Goal: Task Accomplishment & Management: Manage account settings

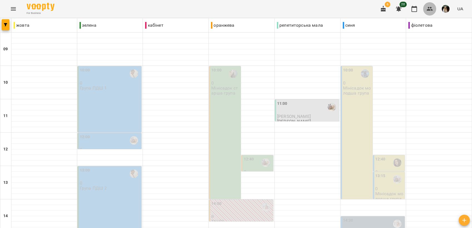
click at [431, 10] on icon "button" at bounding box center [429, 9] width 6 height 4
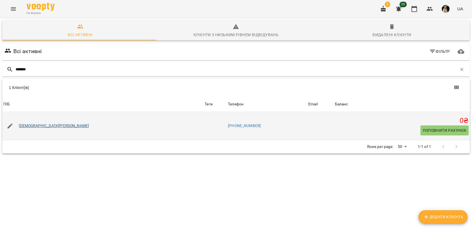
type input "*******"
click at [33, 126] on link "[DEMOGRAPHIC_DATA][PERSON_NAME]" at bounding box center [54, 126] width 70 height 6
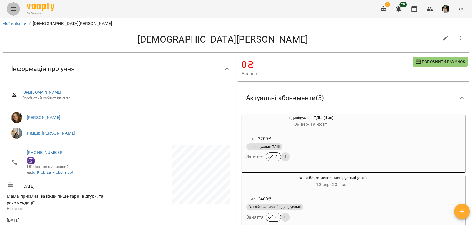
click at [13, 12] on icon "Menu" at bounding box center [13, 9] width 7 height 7
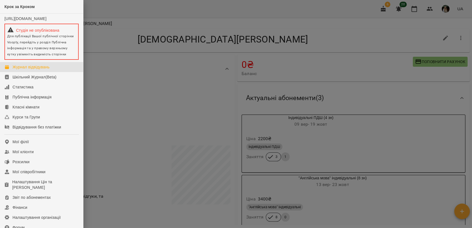
click at [40, 70] on div "Журнал відвідувань" at bounding box center [31, 67] width 37 height 6
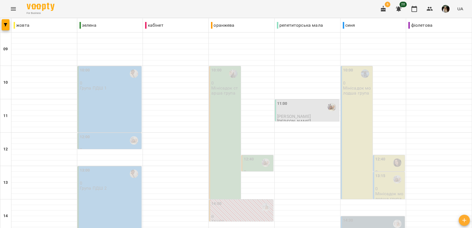
scroll to position [208, 0]
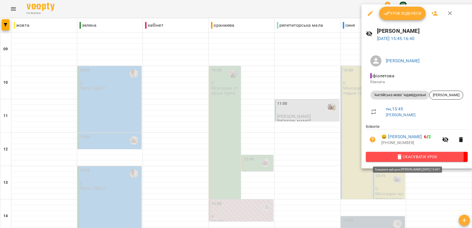
click at [411, 156] on span "Скасувати Урок" at bounding box center [416, 156] width 93 height 7
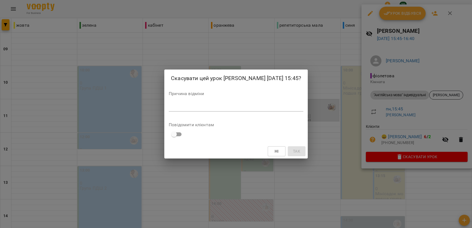
click at [207, 109] on textarea at bounding box center [236, 106] width 134 height 5
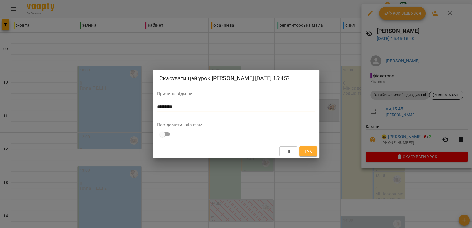
type textarea "*********"
drag, startPoint x: 306, startPoint y: 154, endPoint x: 307, endPoint y: 152, distance: 2.8
click at [306, 153] on span "Так" at bounding box center [307, 151] width 7 height 7
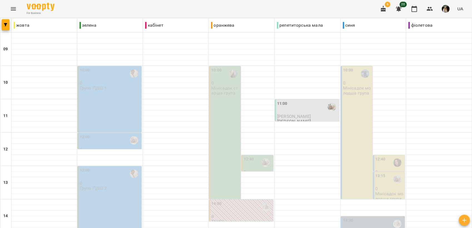
scroll to position [93, 0]
click at [434, 6] on div "6 20 UA" at bounding box center [420, 9] width 89 height 14
click at [431, 9] on icon "button" at bounding box center [429, 9] width 7 height 7
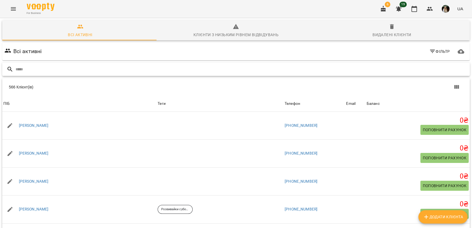
click at [72, 71] on input "text" at bounding box center [242, 69] width 452 height 9
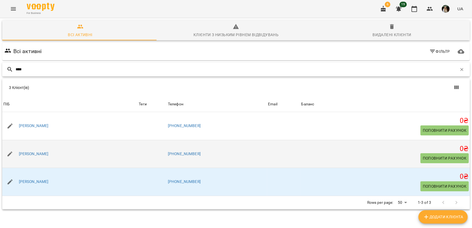
type input "****"
click at [42, 154] on div "[PERSON_NAME]" at bounding box center [34, 154] width 32 height 8
click at [34, 154] on link "[PERSON_NAME]" at bounding box center [34, 154] width 30 height 6
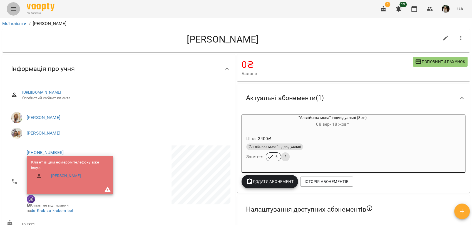
click at [13, 8] on icon "Menu" at bounding box center [13, 8] width 5 height 3
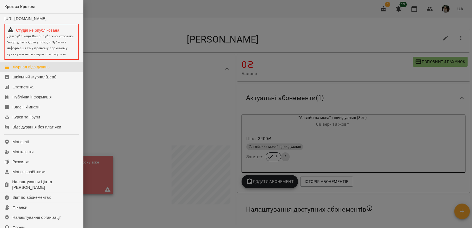
click at [58, 67] on link "Журнал відвідувань" at bounding box center [41, 67] width 83 height 10
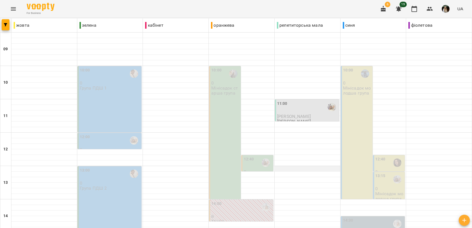
scroll to position [208, 0]
click at [431, 10] on icon "button" at bounding box center [429, 9] width 7 height 7
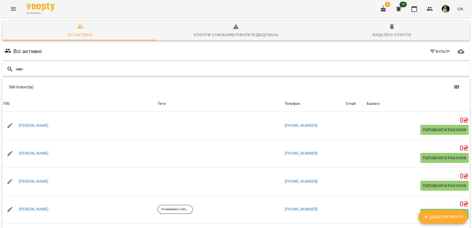
click at [47, 69] on input "text" at bounding box center [242, 69] width 452 height 9
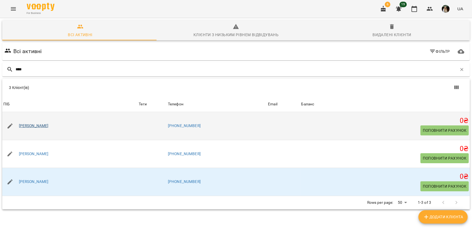
type input "****"
click at [38, 128] on link "[PERSON_NAME]" at bounding box center [34, 126] width 30 height 6
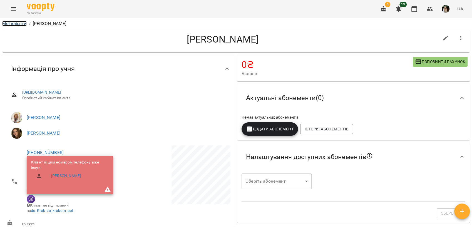
click at [14, 22] on link "Мої клієнти" at bounding box center [14, 23] width 24 height 5
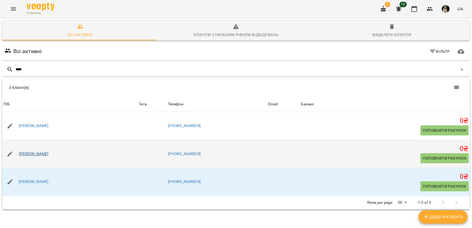
type input "****"
click at [28, 153] on link "[PERSON_NAME]" at bounding box center [34, 154] width 30 height 6
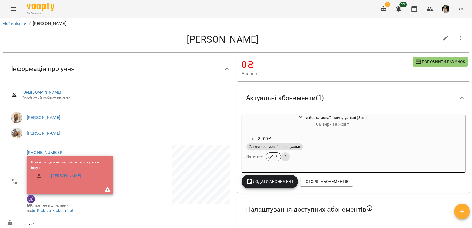
click at [11, 6] on icon "Menu" at bounding box center [13, 9] width 7 height 7
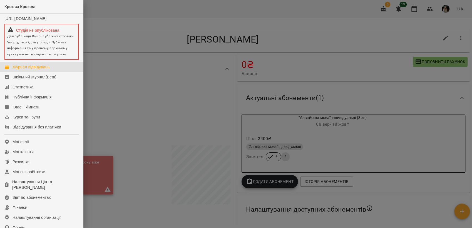
click at [31, 70] on div "Журнал відвідувань" at bounding box center [31, 67] width 37 height 6
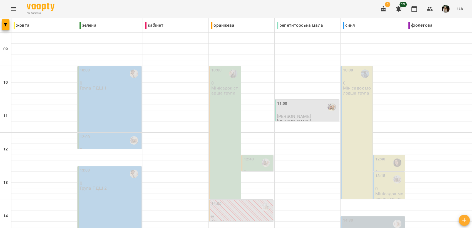
scroll to position [208, 0]
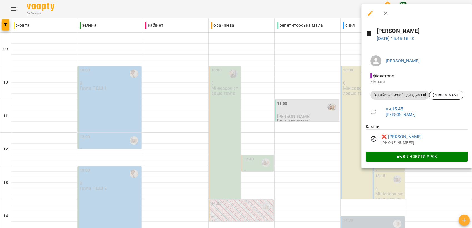
click at [308, 162] on div at bounding box center [236, 114] width 472 height 228
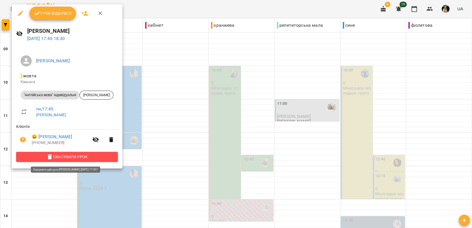
click at [68, 156] on span "Скасувати Урок" at bounding box center [67, 156] width 93 height 7
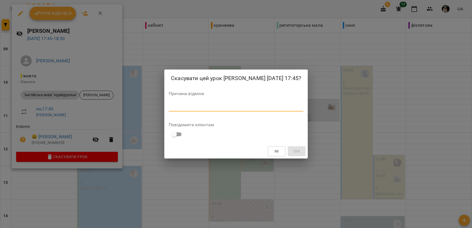
click at [184, 109] on textarea at bounding box center [236, 106] width 134 height 5
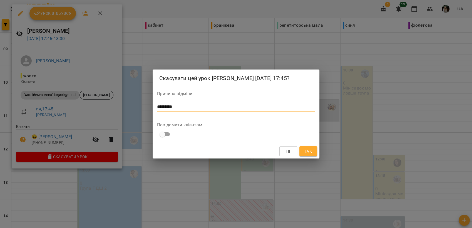
type textarea "*********"
click at [309, 154] on span "Так" at bounding box center [307, 151] width 7 height 7
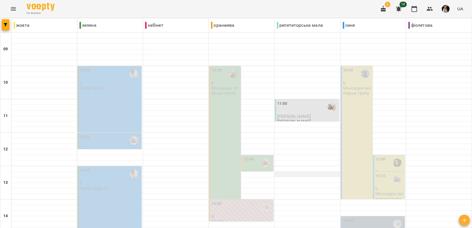
scroll to position [54, 0]
